Goal: Information Seeking & Learning: Learn about a topic

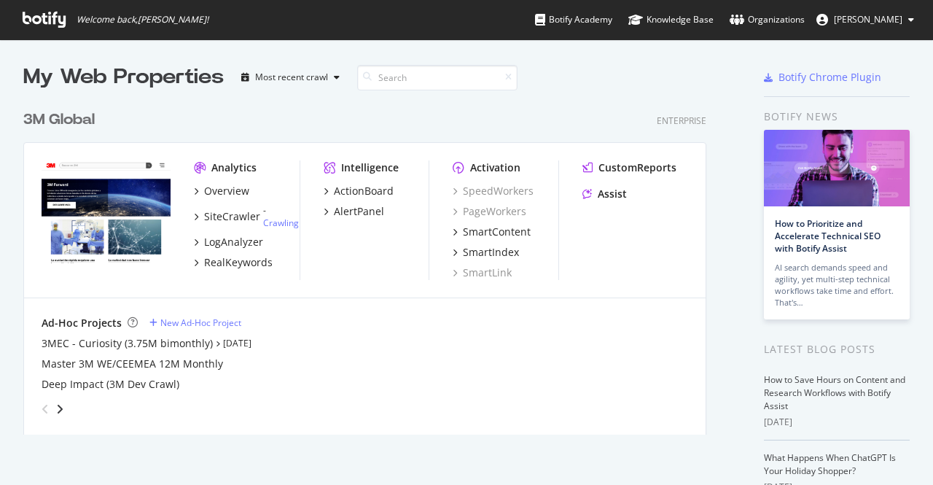
scroll to position [474, 910]
click at [216, 187] on div "Overview" at bounding box center [226, 191] width 45 height 15
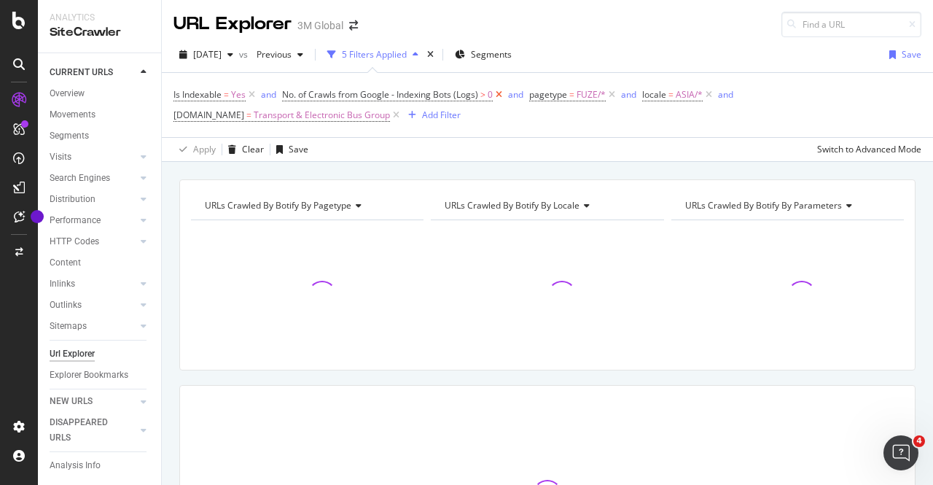
click at [500, 94] on icon at bounding box center [499, 94] width 12 height 15
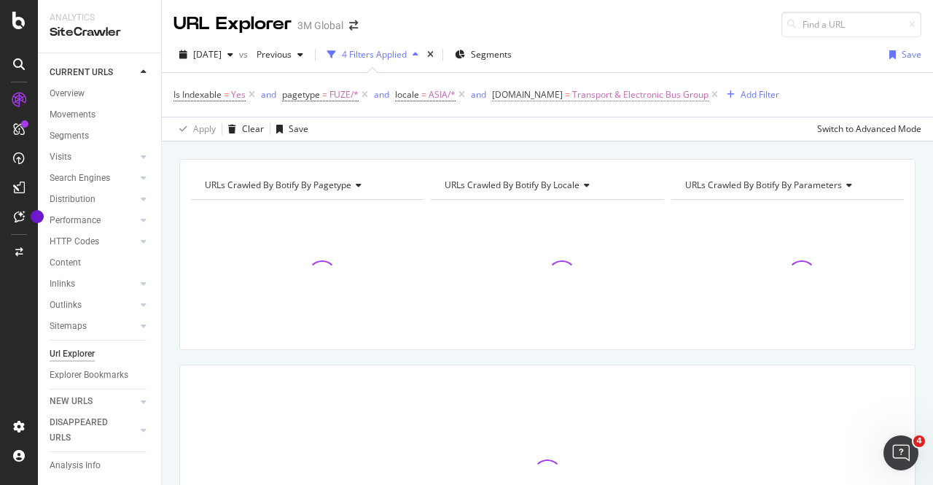
click at [593, 93] on span "Transport & Electronic Bus Group" at bounding box center [640, 95] width 136 height 20
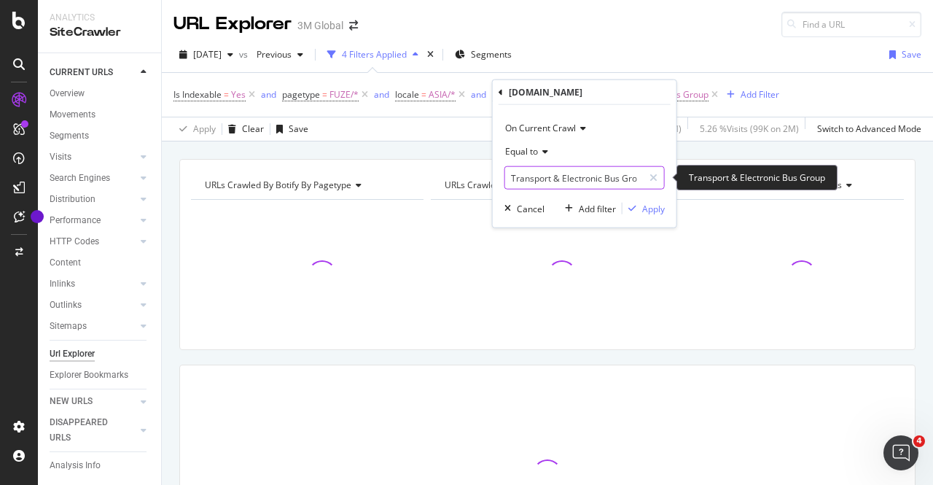
click at [622, 170] on input "Transport & Electronic Bus Group" at bounding box center [574, 177] width 138 height 23
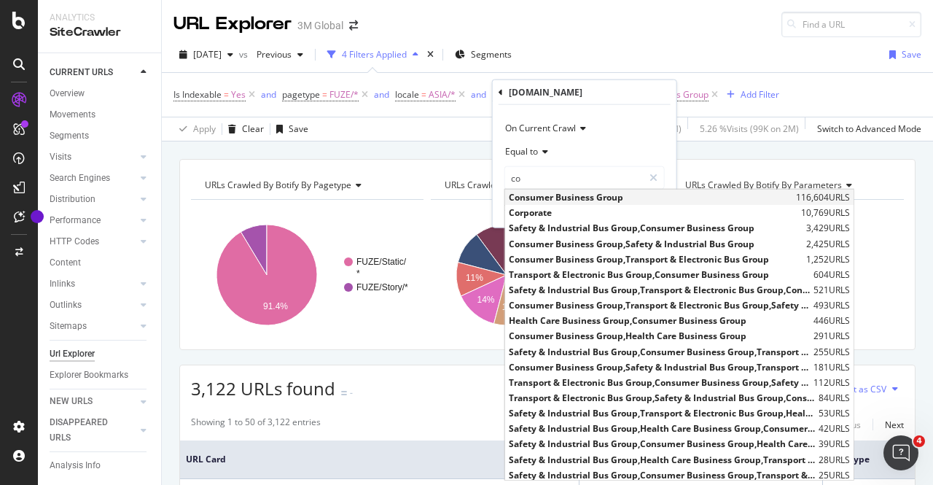
click at [568, 197] on span "Consumer Business Group" at bounding box center [650, 197] width 283 height 12
type input "Consumer Business Group"
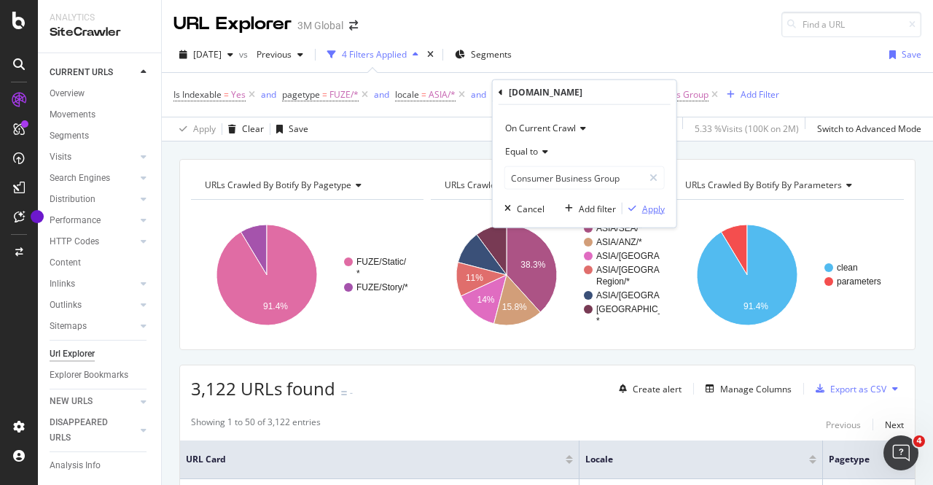
click at [638, 206] on div "button" at bounding box center [632, 208] width 20 height 9
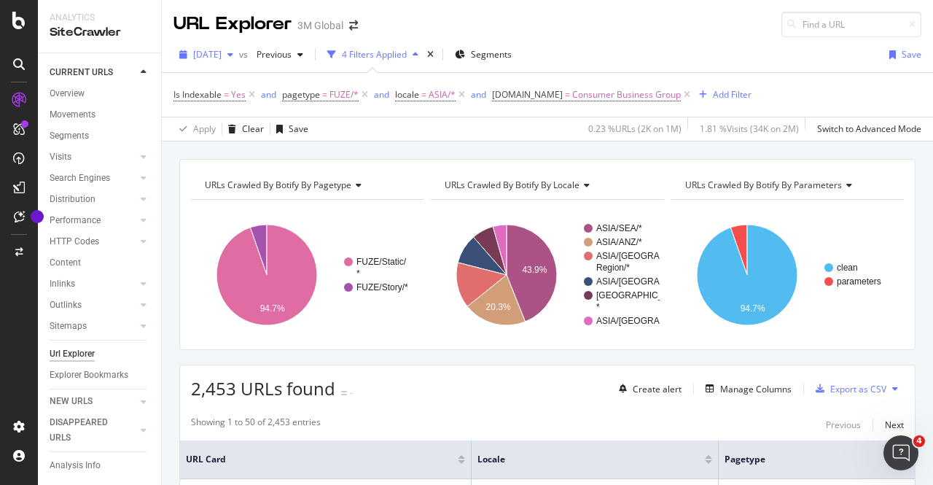
click at [222, 53] on span "[DATE]" at bounding box center [207, 54] width 28 height 12
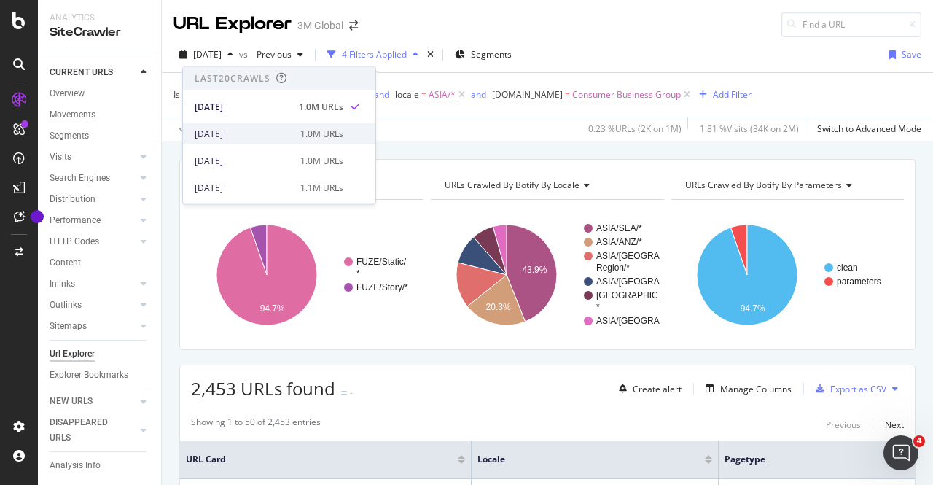
click at [265, 126] on div "[DATE] 1.0M URLs" at bounding box center [279, 133] width 192 height 21
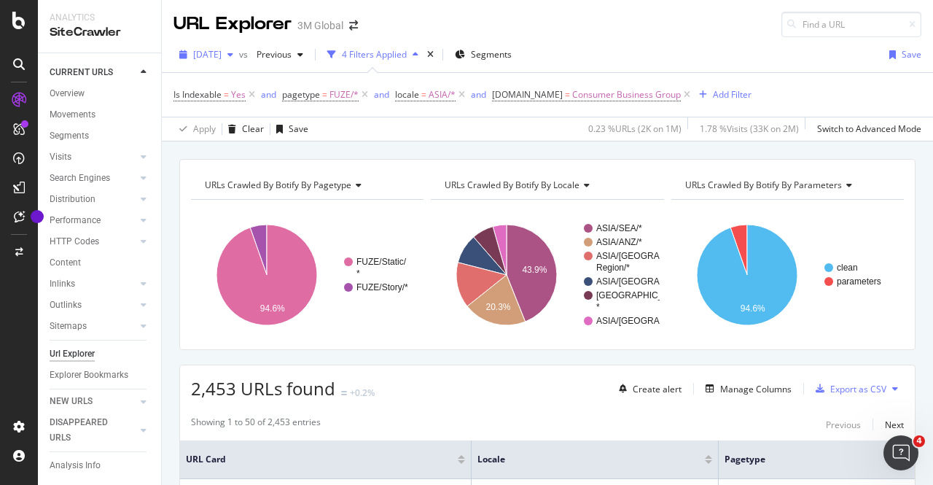
click at [222, 50] on span "[DATE]" at bounding box center [207, 54] width 28 height 12
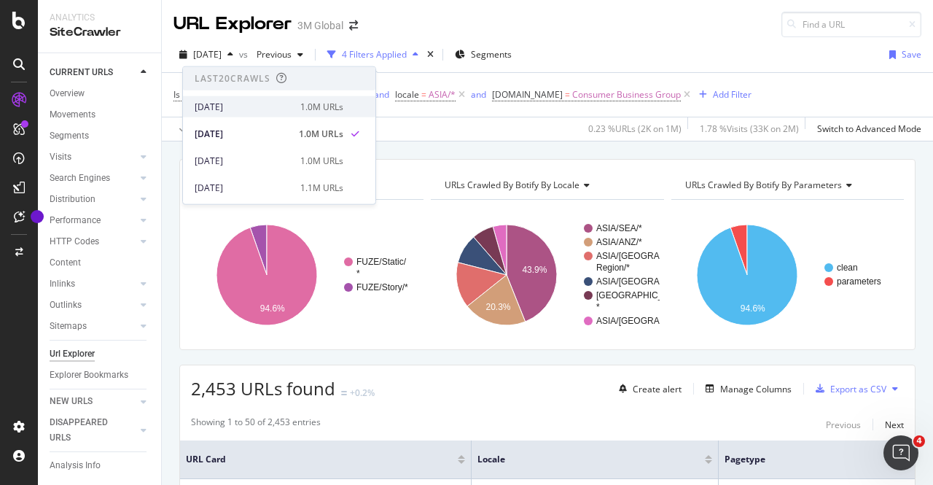
click at [246, 111] on div "[DATE]" at bounding box center [243, 106] width 97 height 13
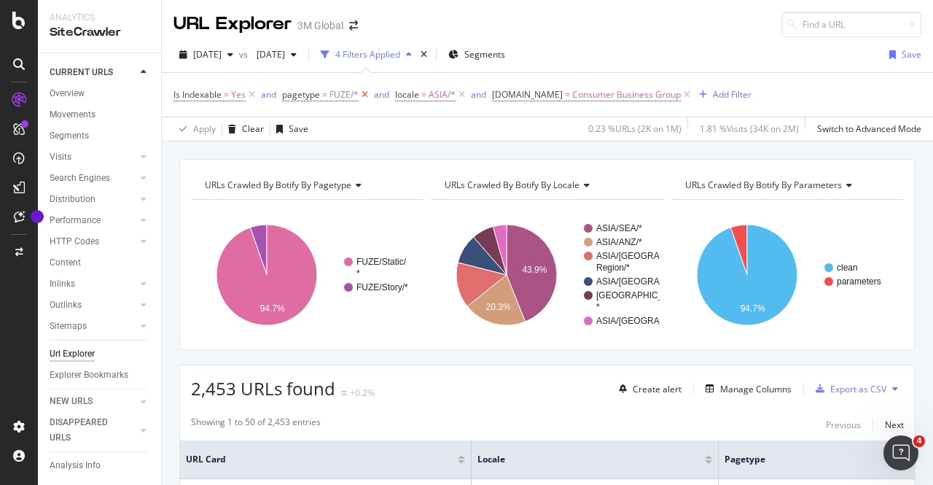
click at [361, 91] on icon at bounding box center [365, 94] width 12 height 15
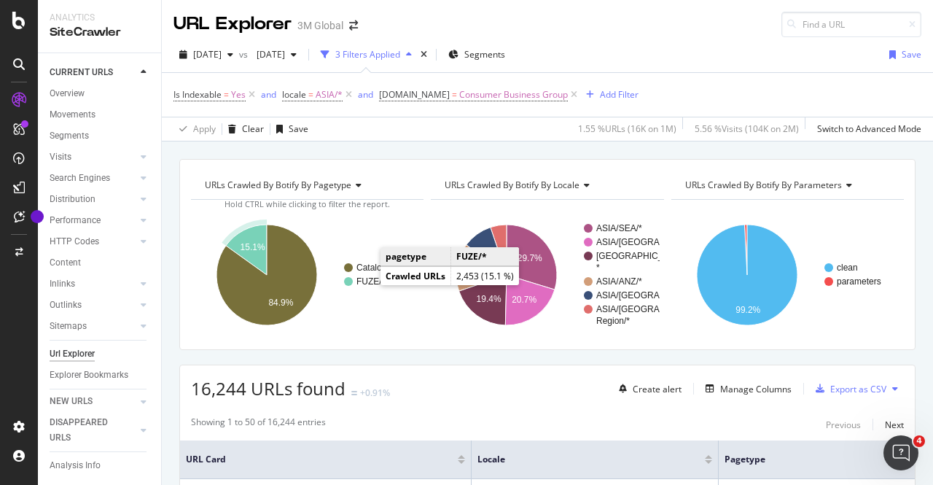
click at [366, 283] on text "FUZE/*" at bounding box center [370, 281] width 29 height 10
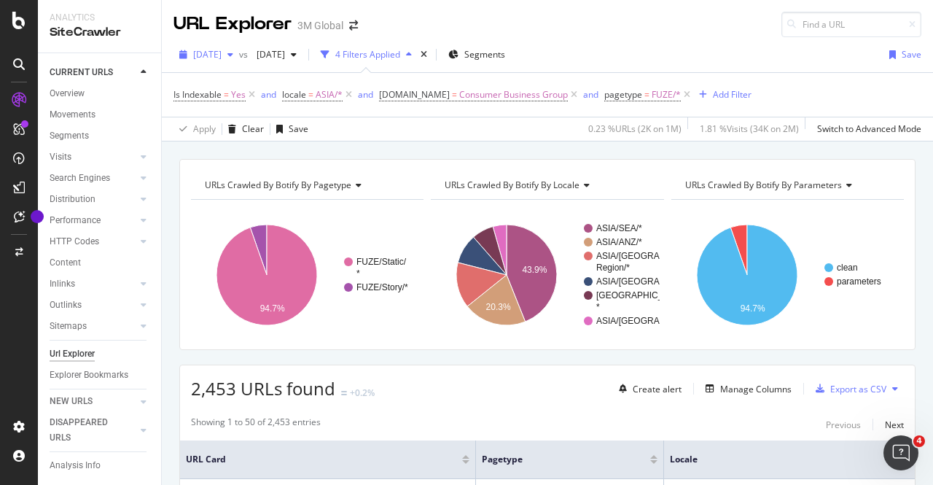
click at [222, 55] on span "[DATE]" at bounding box center [207, 54] width 28 height 12
click at [285, 59] on span "[DATE]" at bounding box center [268, 54] width 34 height 12
click at [239, 60] on div "[DATE]" at bounding box center [206, 55] width 66 height 22
click at [662, 36] on div "URL Explorer 3M Global" at bounding box center [547, 18] width 771 height 37
click at [222, 55] on span "[DATE]" at bounding box center [207, 54] width 28 height 12
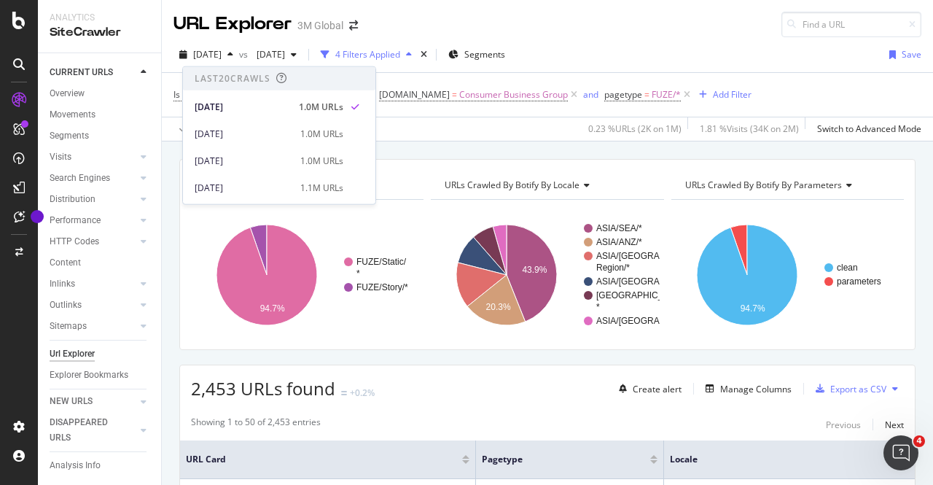
drag, startPoint x: 245, startPoint y: 75, endPoint x: 278, endPoint y: 77, distance: 32.8
click at [246, 77] on div "Last 20 Crawls" at bounding box center [233, 78] width 76 height 12
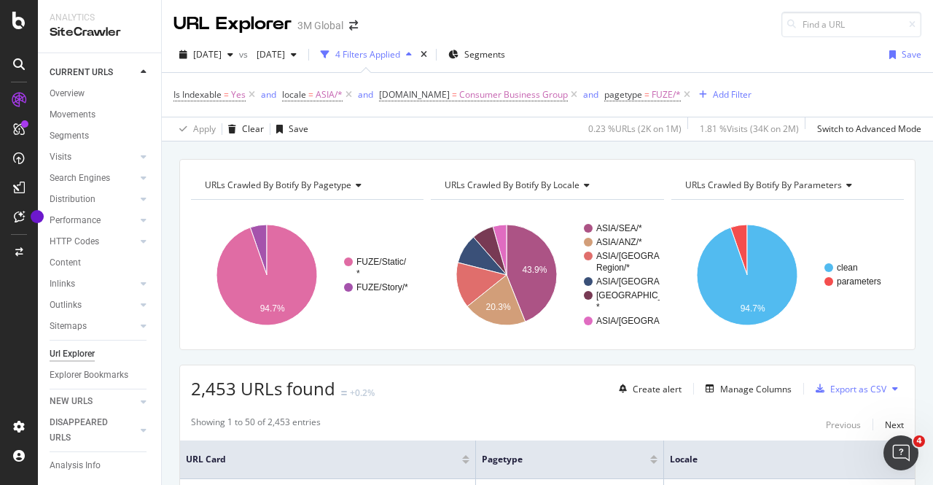
click at [450, 120] on div "Apply Clear Save 0.23 % URLs ( 2K on 1M ) 1.81 % Visits ( 34K on 2M ) Switch to…" at bounding box center [547, 129] width 771 height 24
click at [297, 52] on icon "button" at bounding box center [294, 54] width 6 height 9
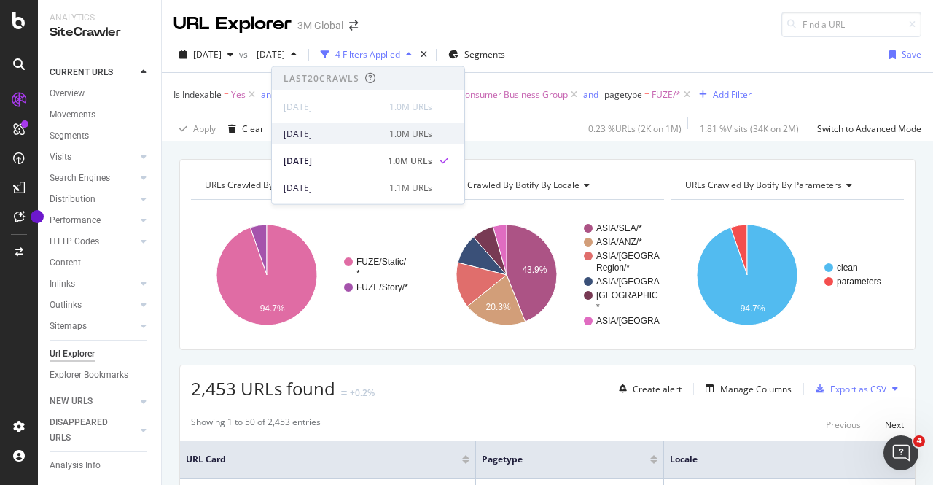
click at [355, 124] on div "[DATE] 1.0M URLs" at bounding box center [368, 133] width 192 height 21
